Goal: Transaction & Acquisition: Purchase product/service

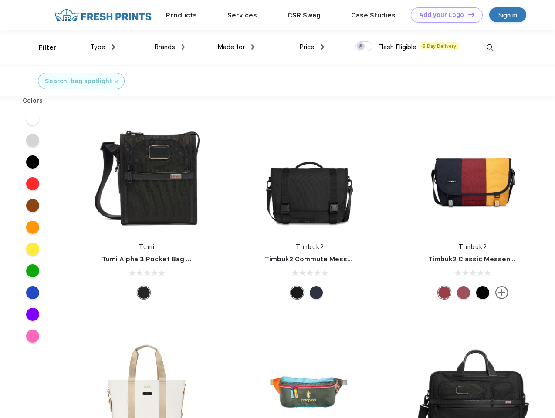
click at [443, 15] on link "Add your Logo Design Tool" at bounding box center [447, 14] width 72 height 15
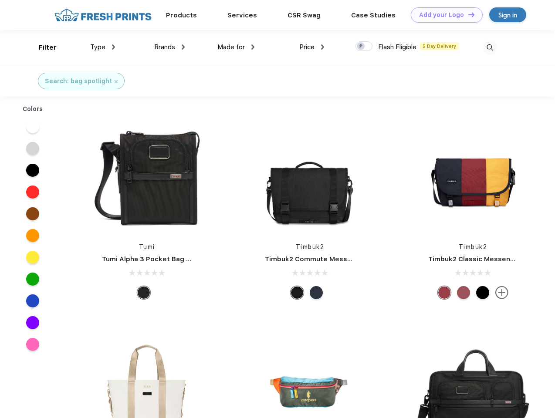
click at [0, 0] on div "Design Tool" at bounding box center [0, 0] width 0 height 0
click at [467, 14] on link "Add your Logo Design Tool" at bounding box center [447, 14] width 72 height 15
click at [42, 47] on div "Filter" at bounding box center [48, 48] width 18 height 10
click at [103, 47] on span "Type" at bounding box center [97, 47] width 15 height 8
click at [169, 47] on span "Brands" at bounding box center [164, 47] width 21 height 8
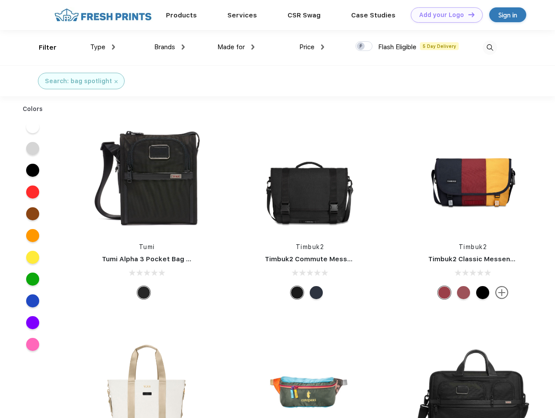
click at [236, 47] on span "Made for" at bounding box center [230, 47] width 27 height 8
click at [312, 47] on span "Price" at bounding box center [306, 47] width 15 height 8
click at [364, 47] on div at bounding box center [363, 46] width 17 height 10
click at [361, 47] on input "checkbox" at bounding box center [358, 44] width 6 height 6
click at [490, 47] on img at bounding box center [490, 48] width 14 height 14
